Goal: Information Seeking & Learning: Find specific fact

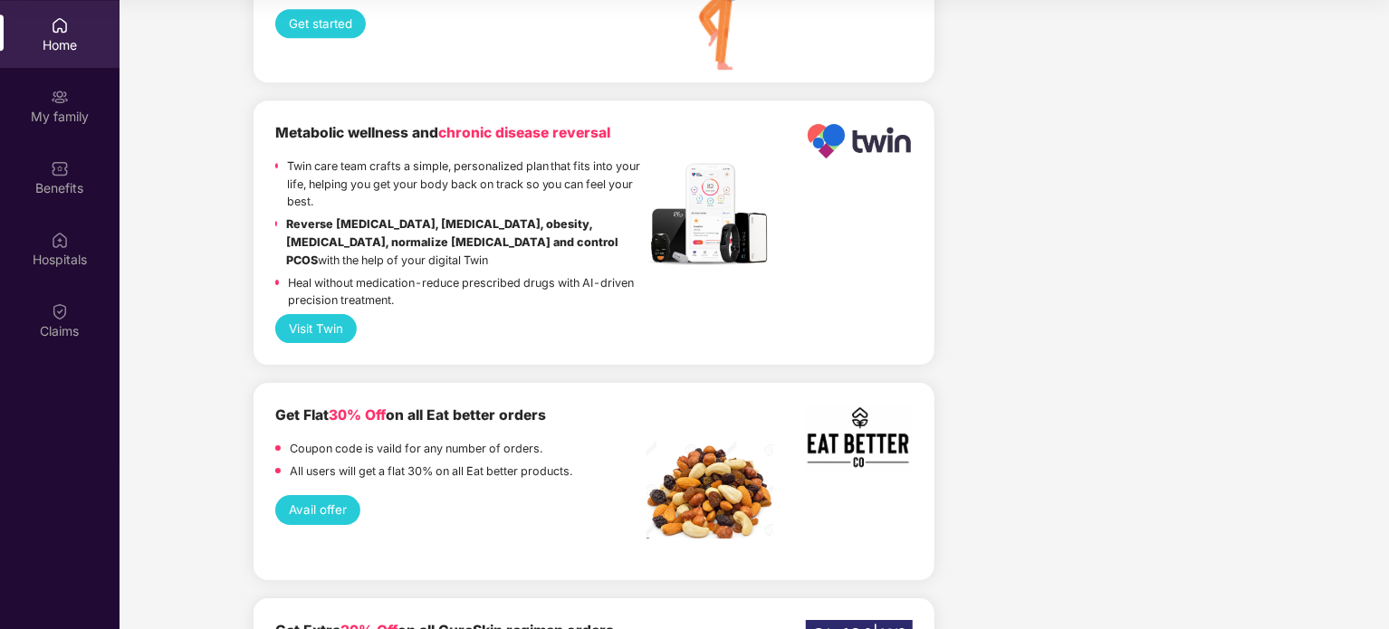
scroll to position [2388, 0]
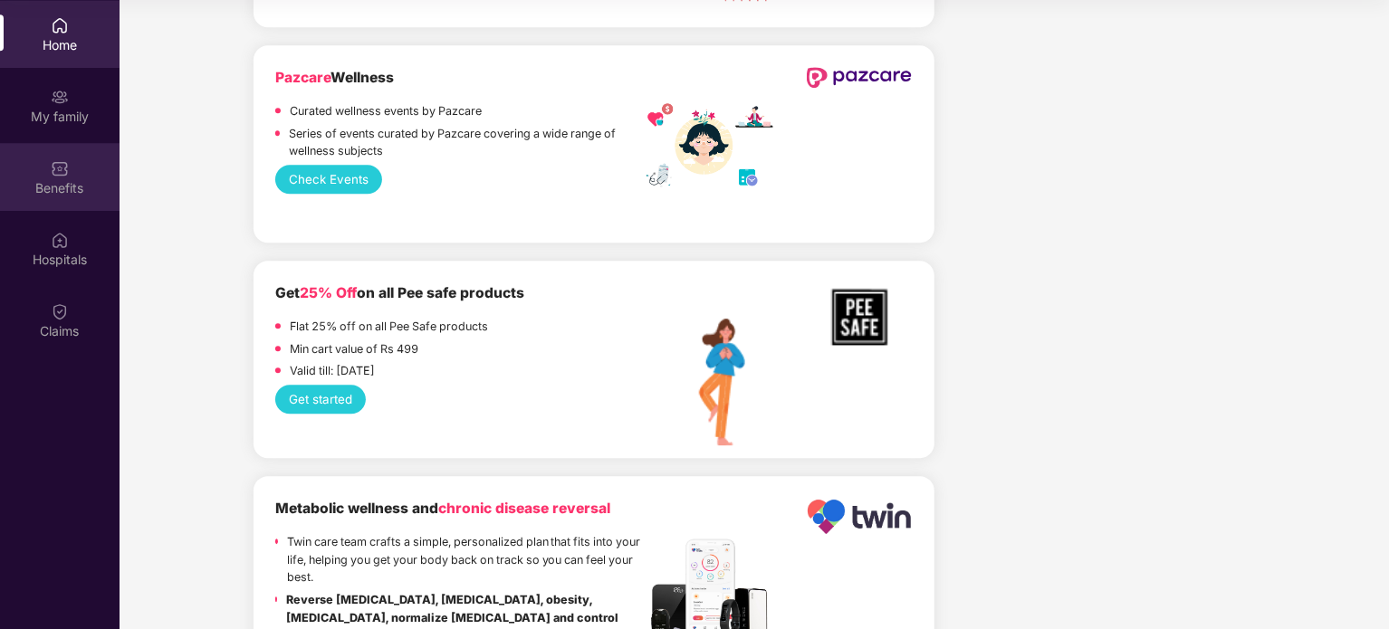
click at [62, 179] on div "Benefits" at bounding box center [60, 188] width 120 height 18
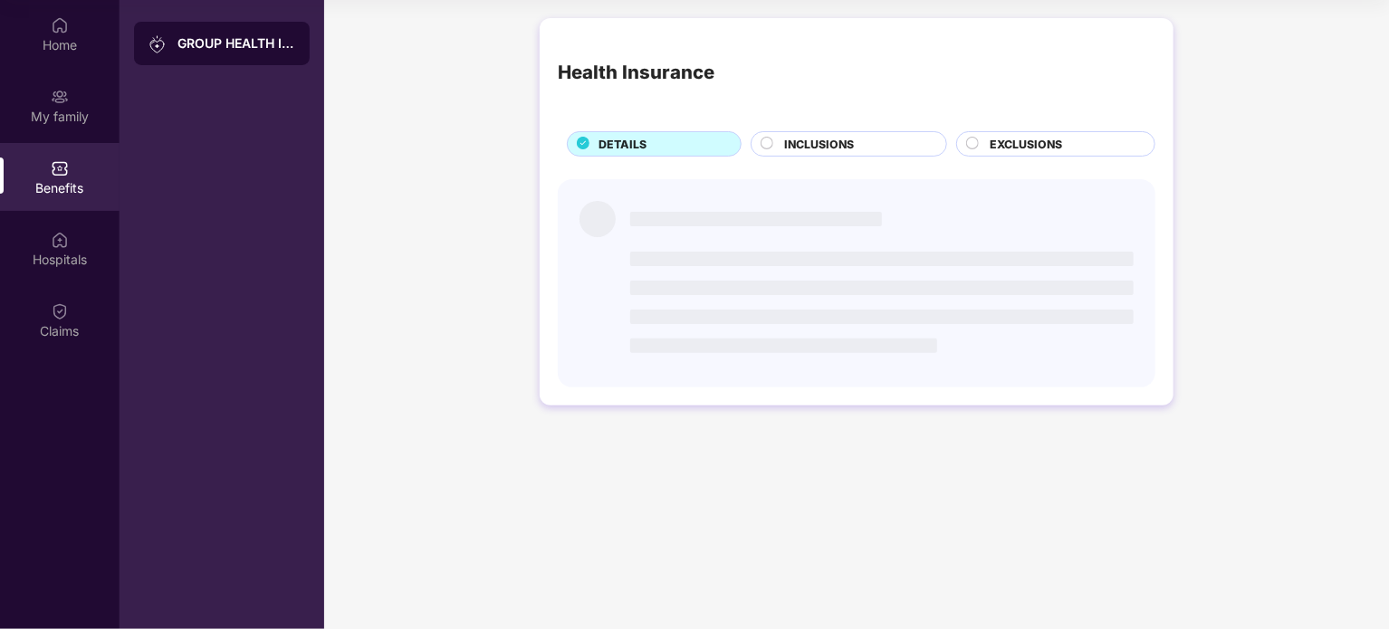
scroll to position [0, 0]
click at [798, 139] on span "INCLUSIONS" at bounding box center [819, 144] width 70 height 17
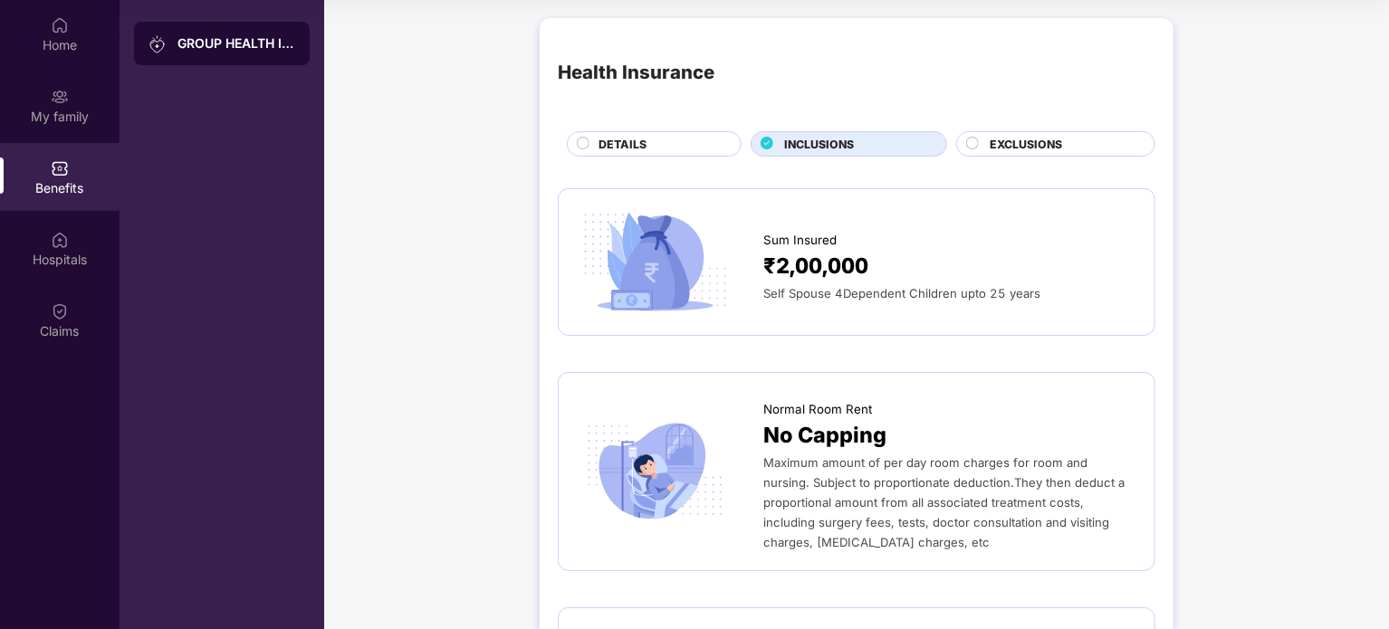
click at [652, 144] on div "DETAILS" at bounding box center [661, 146] width 142 height 20
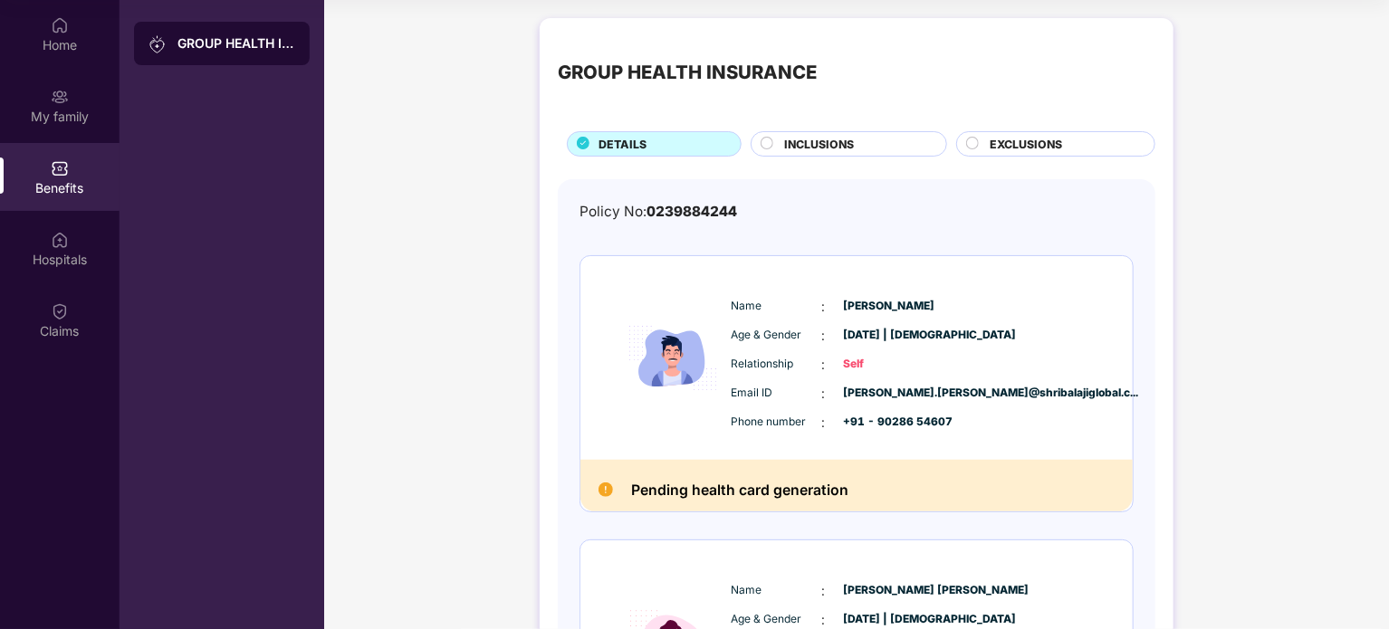
click at [815, 140] on span "INCLUSIONS" at bounding box center [819, 144] width 70 height 17
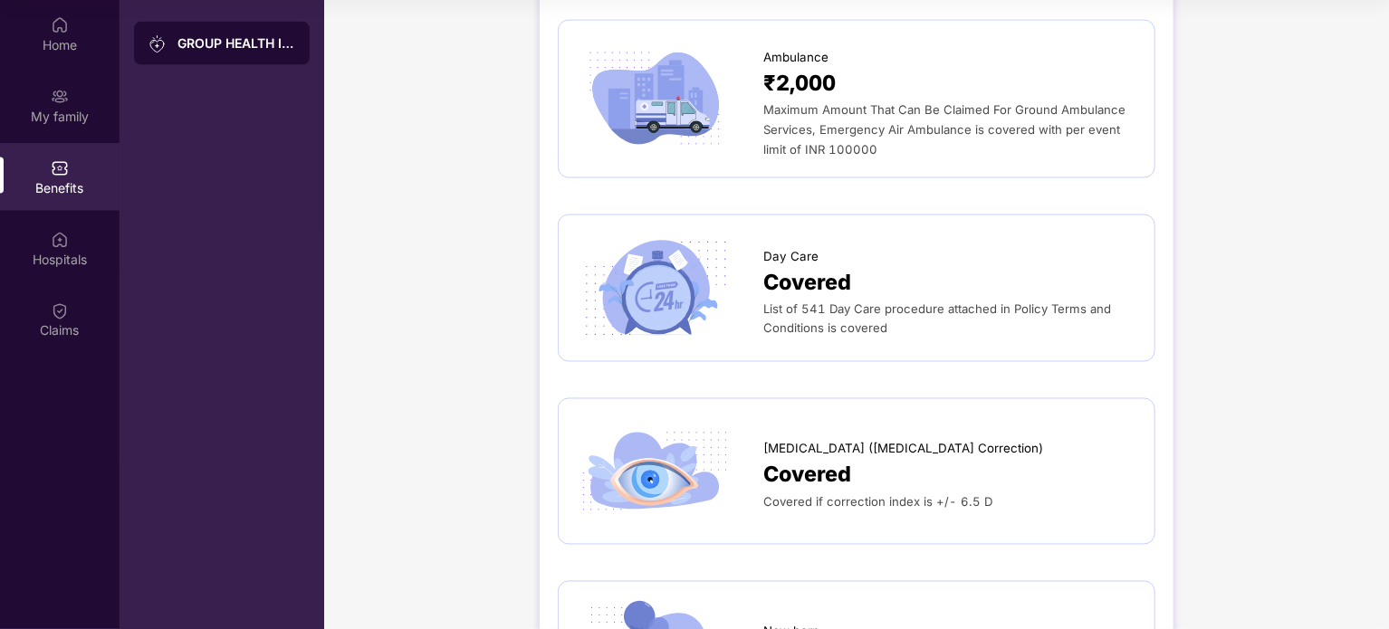
scroll to position [1449, 0]
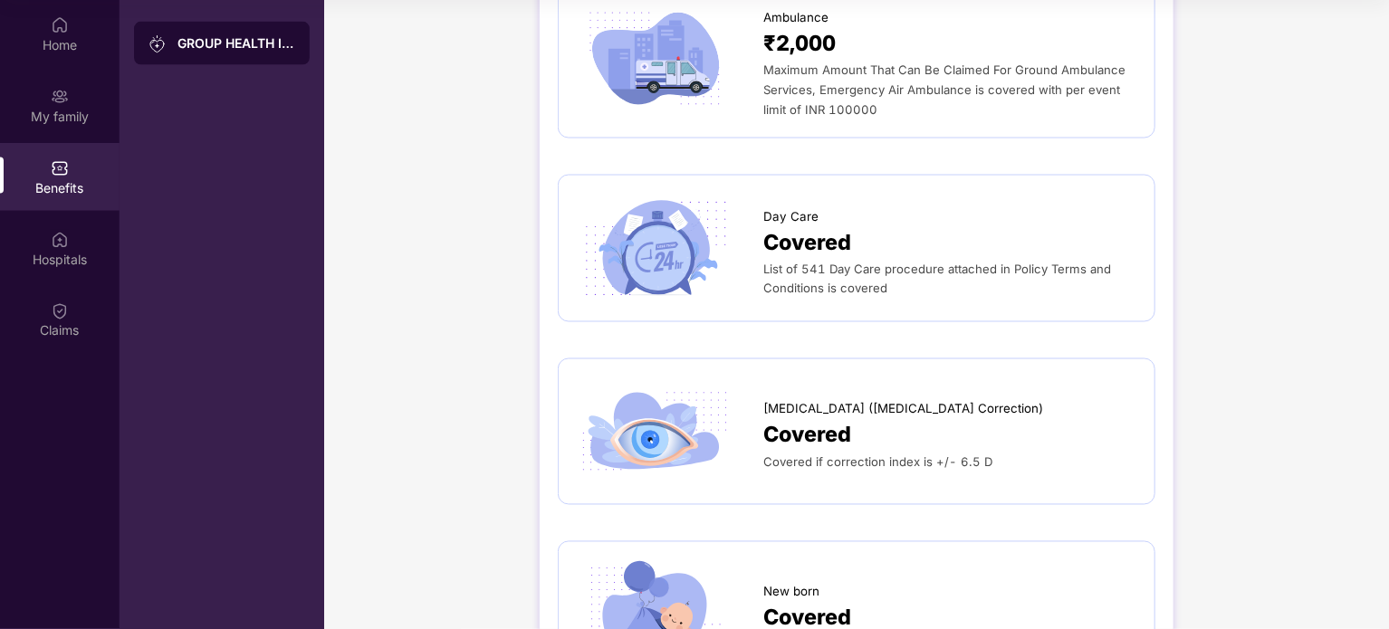
click at [799, 278] on div "List of 541 Day Care procedure attached in Policy Terms and Conditions is cover…" at bounding box center [949, 279] width 373 height 40
click at [773, 241] on span "Covered" at bounding box center [807, 243] width 88 height 34
click at [665, 249] on img at bounding box center [655, 248] width 157 height 109
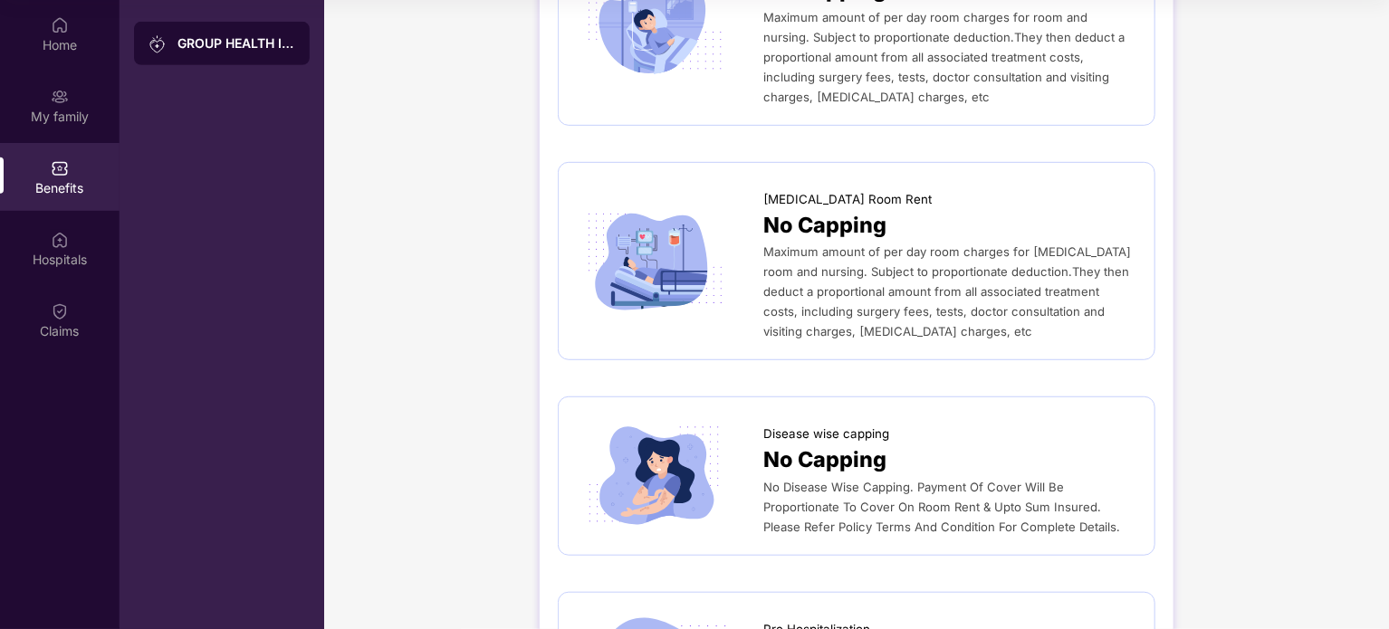
scroll to position [0, 0]
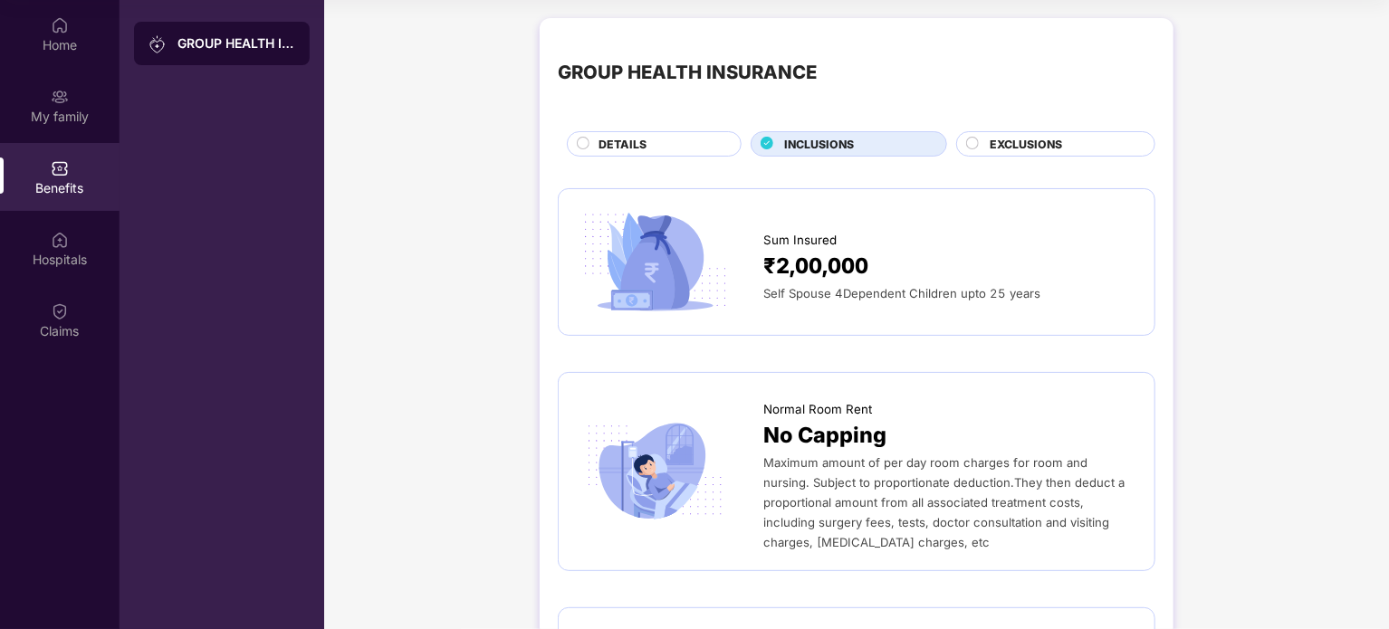
click at [1018, 147] on span "EXCLUSIONS" at bounding box center [1026, 144] width 72 height 17
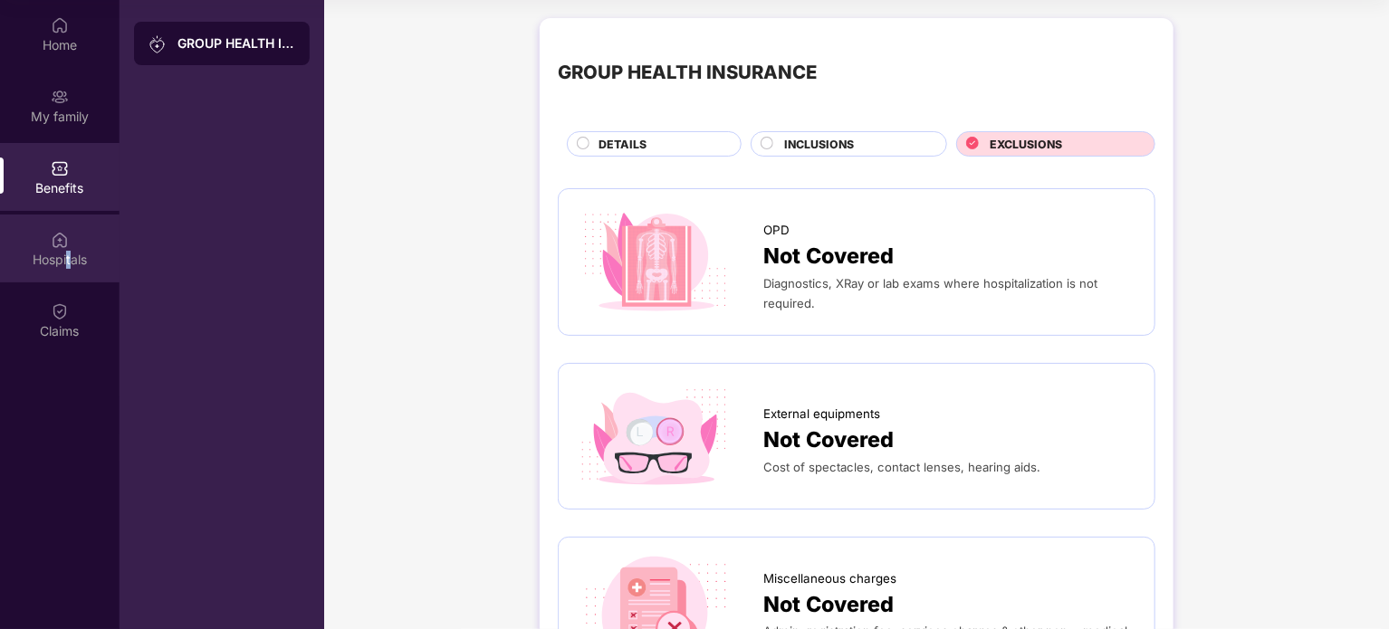
click at [67, 259] on div "Hospitals" at bounding box center [60, 260] width 120 height 18
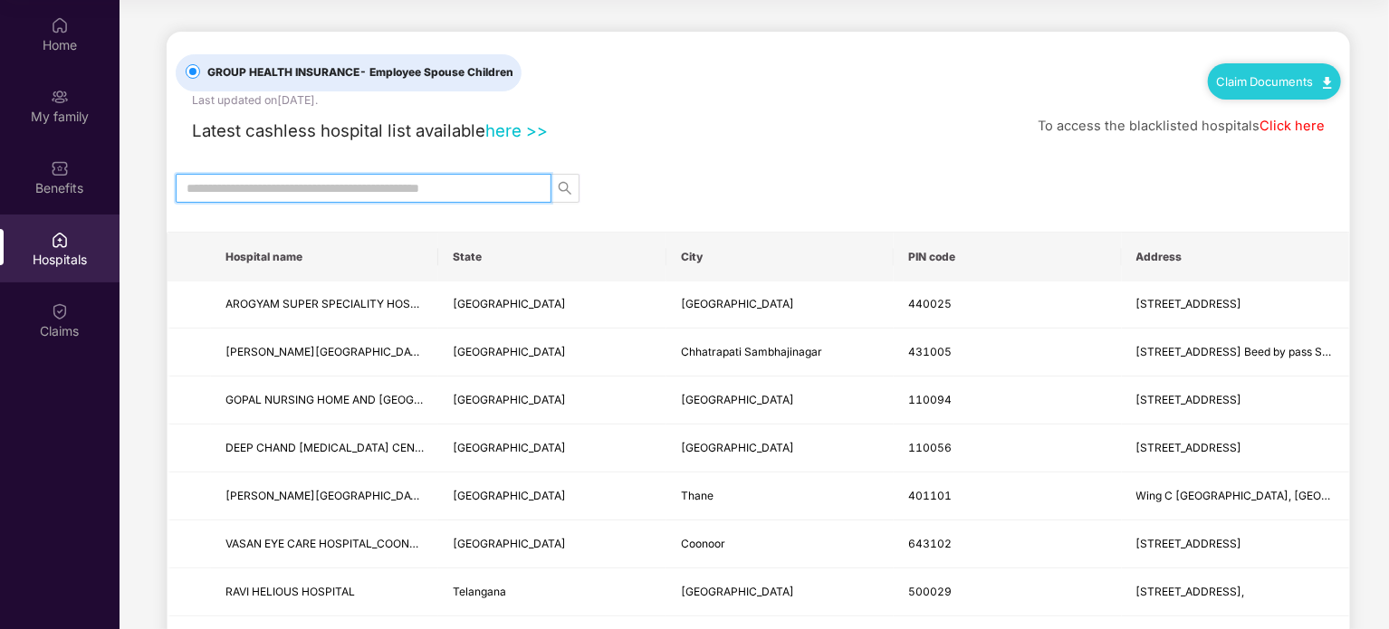
click at [334, 179] on input "text" at bounding box center [357, 188] width 340 height 20
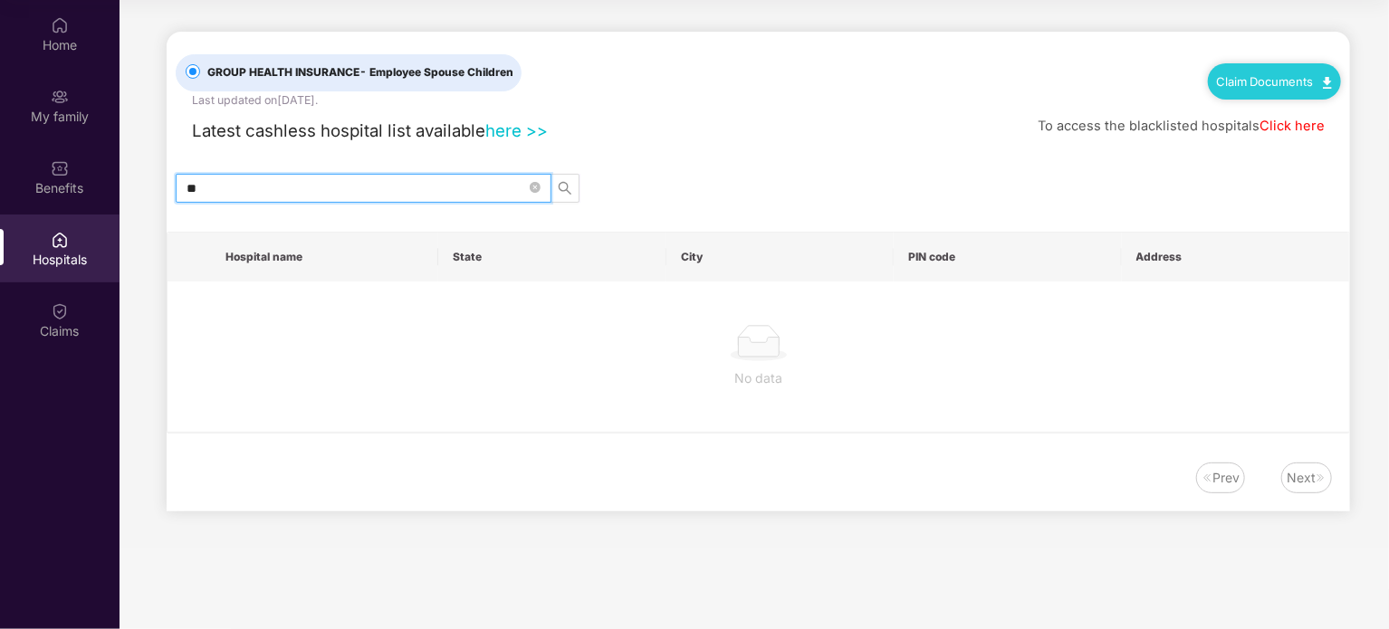
type input "*"
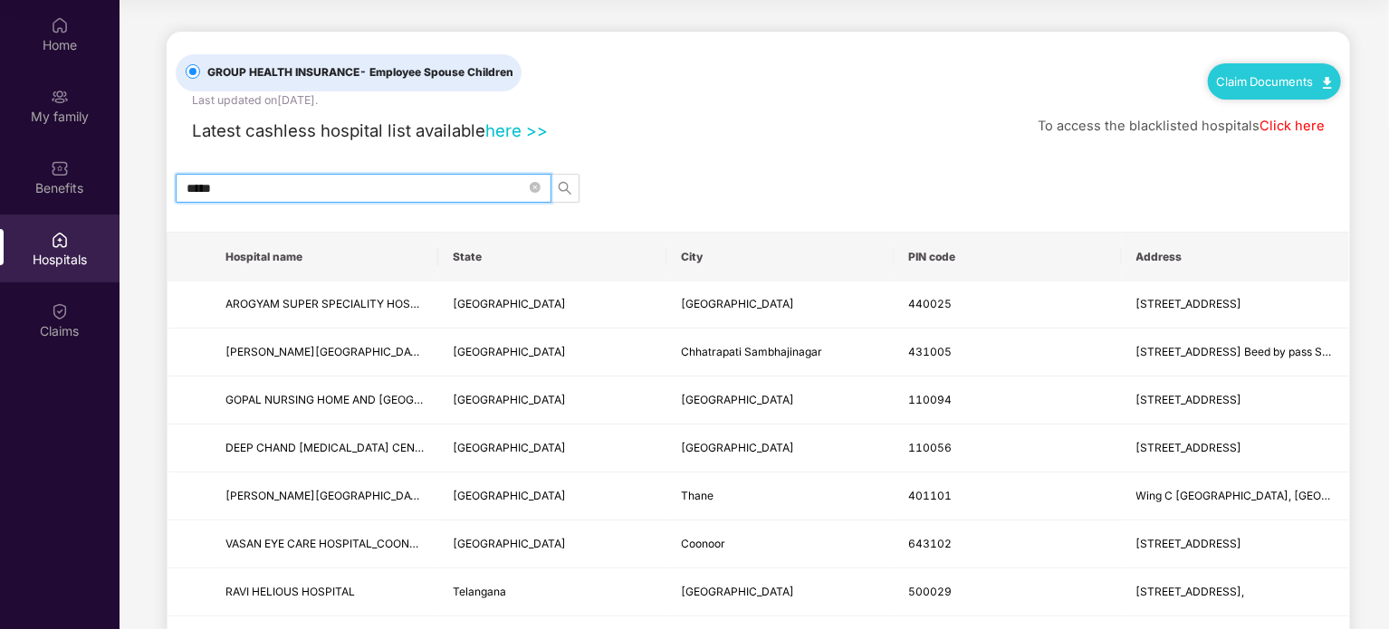
type input "******"
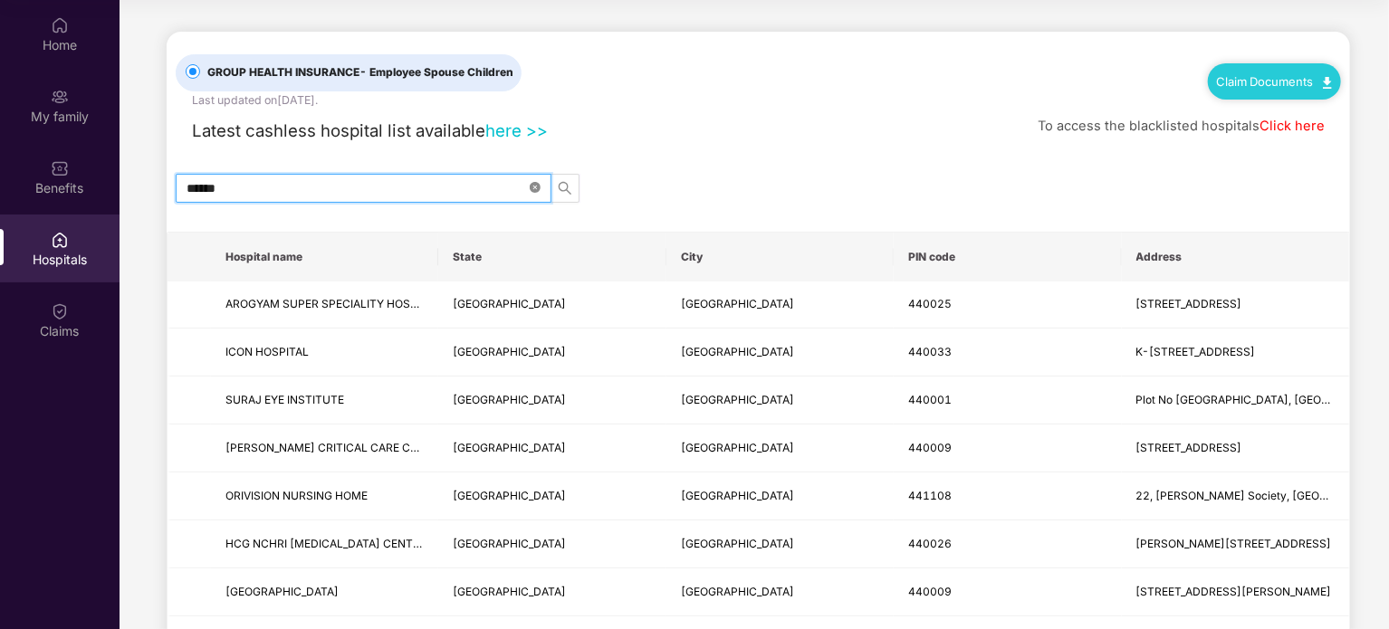
click at [537, 187] on icon "close-circle" at bounding box center [535, 187] width 11 height 11
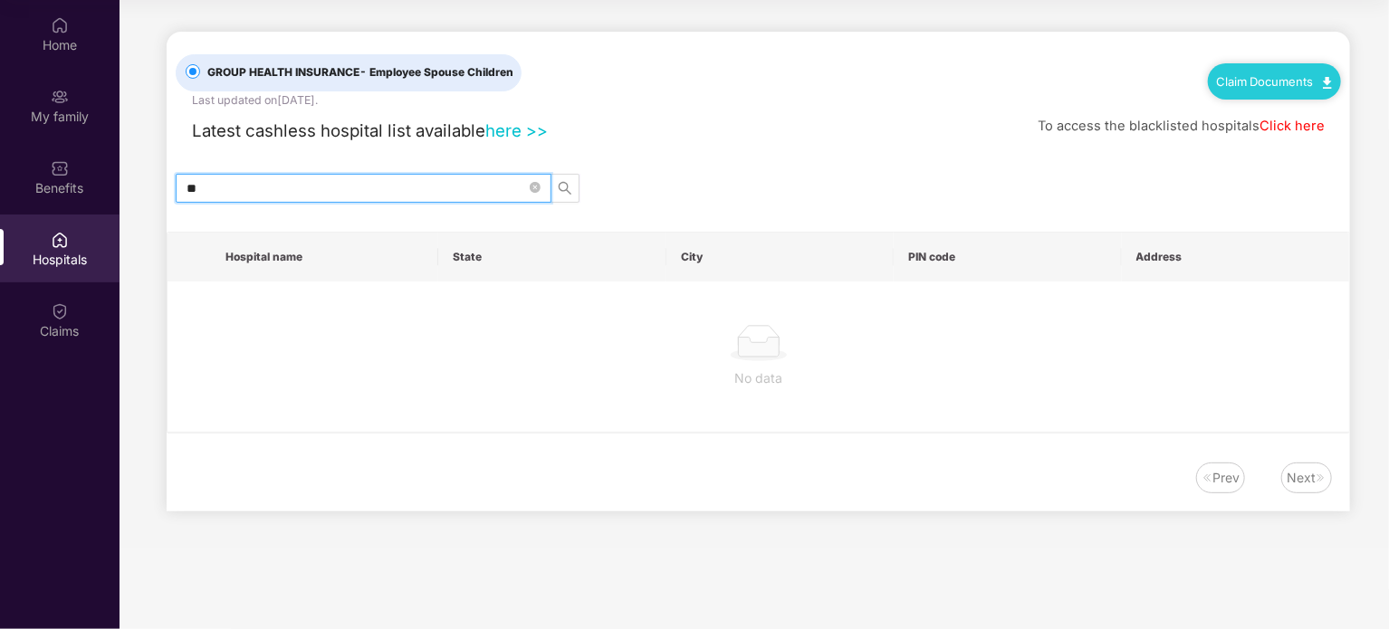
type input "*"
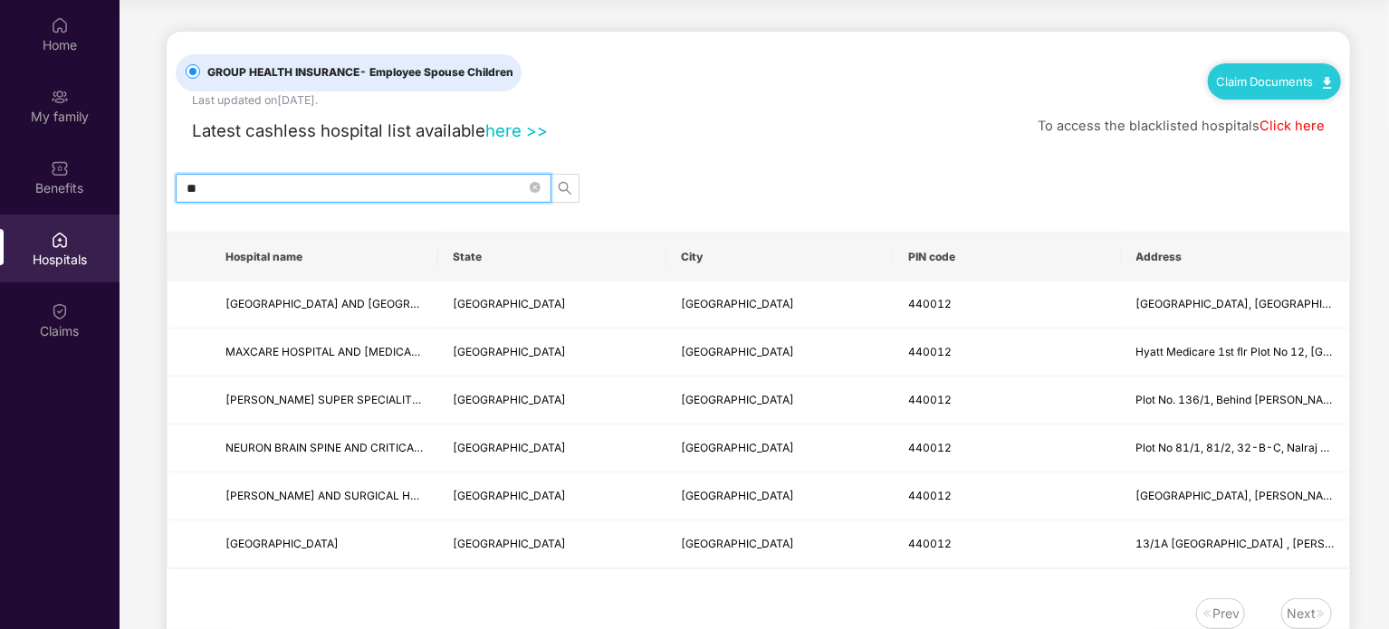
type input "*"
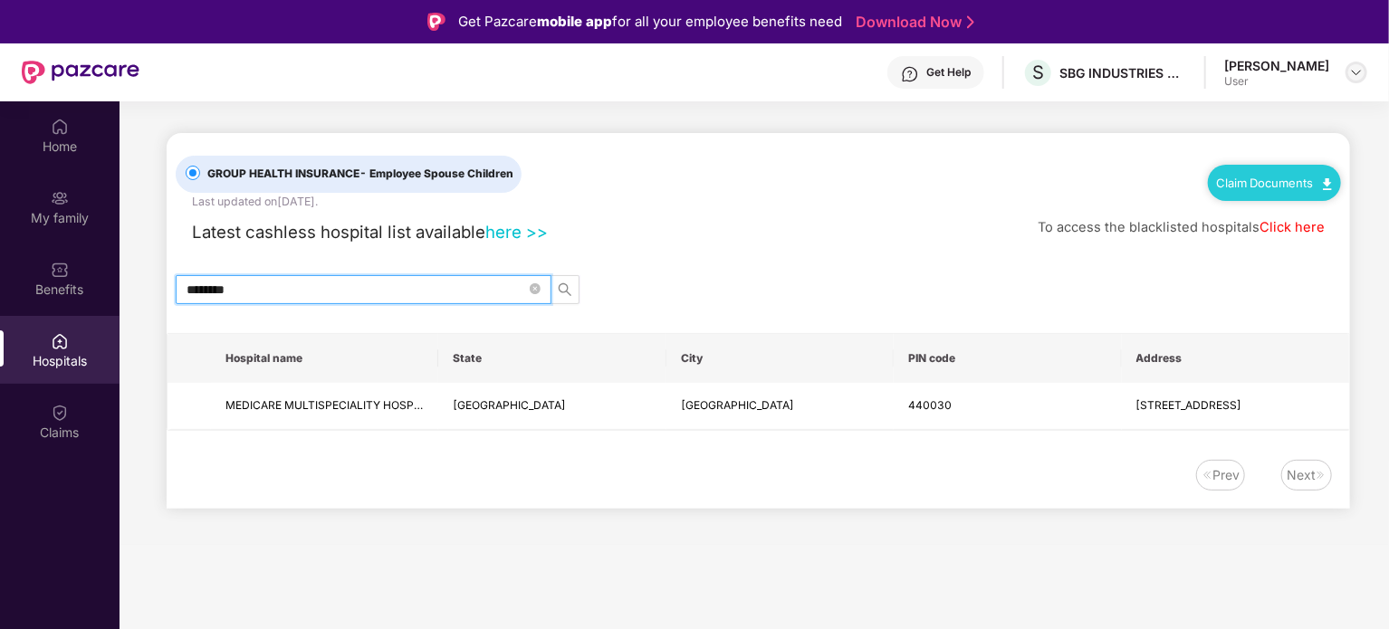
type input "********"
click at [1357, 74] on img at bounding box center [1356, 72] width 14 height 14
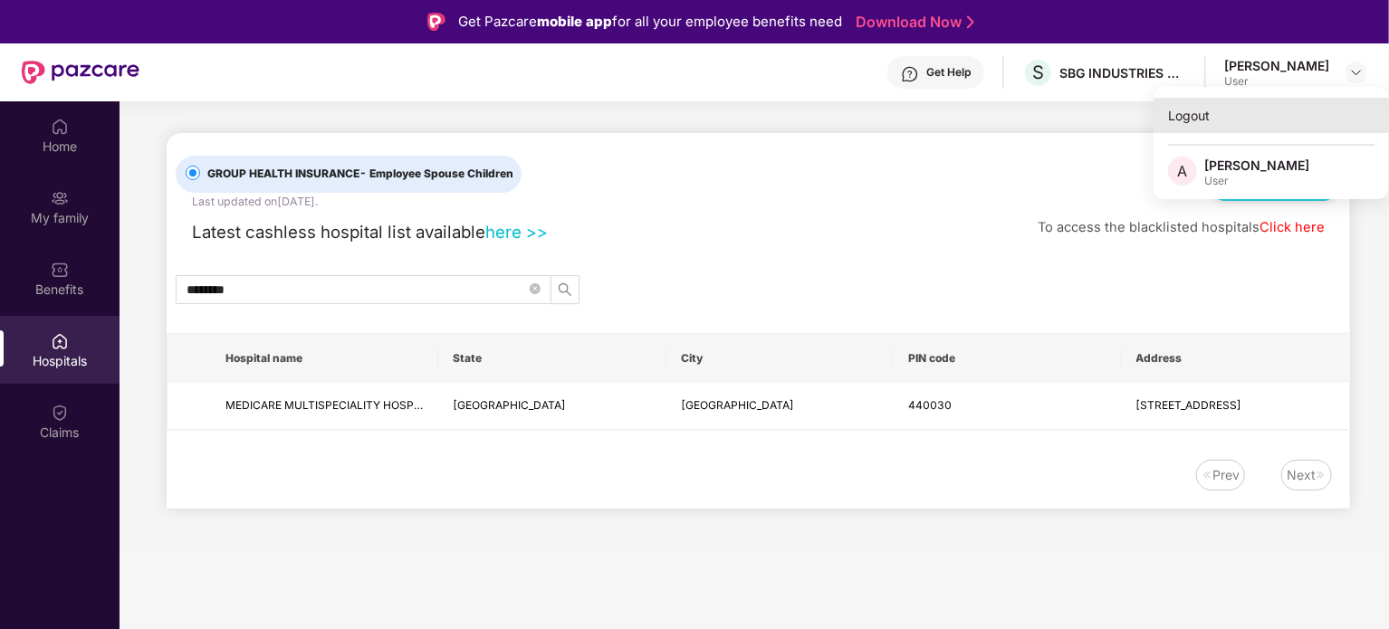
click at [1183, 119] on div "Logout" at bounding box center [1271, 115] width 235 height 35
